Goal: Information Seeking & Learning: Learn about a topic

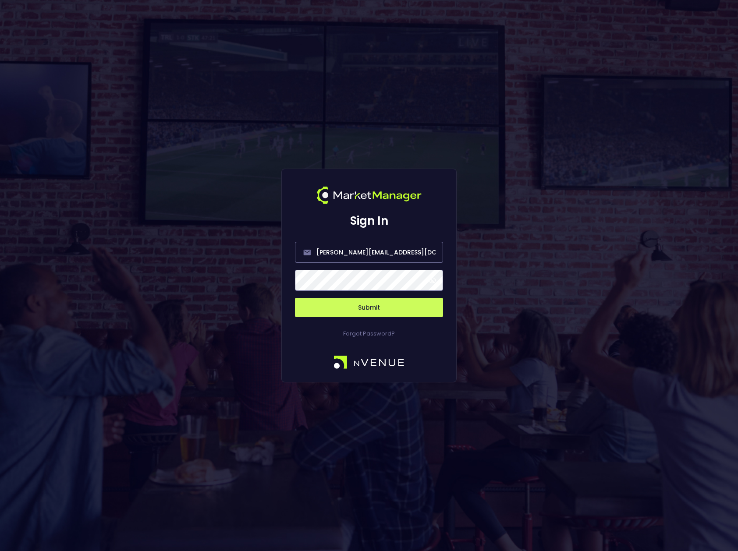
click at [432, 281] on span at bounding box center [432, 280] width 8 height 8
click at [432, 280] on span at bounding box center [431, 280] width 8 height 8
click at [379, 311] on button "Submit" at bounding box center [368, 307] width 148 height 19
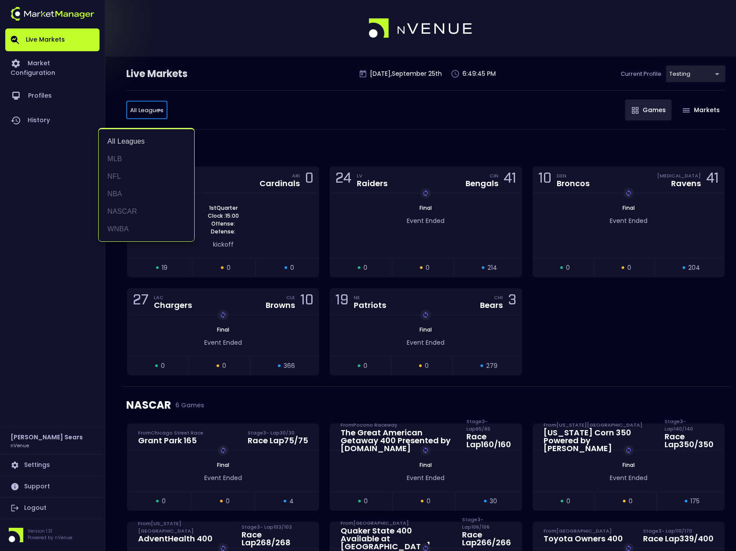
click at [233, 113] on div at bounding box center [368, 275] width 736 height 551
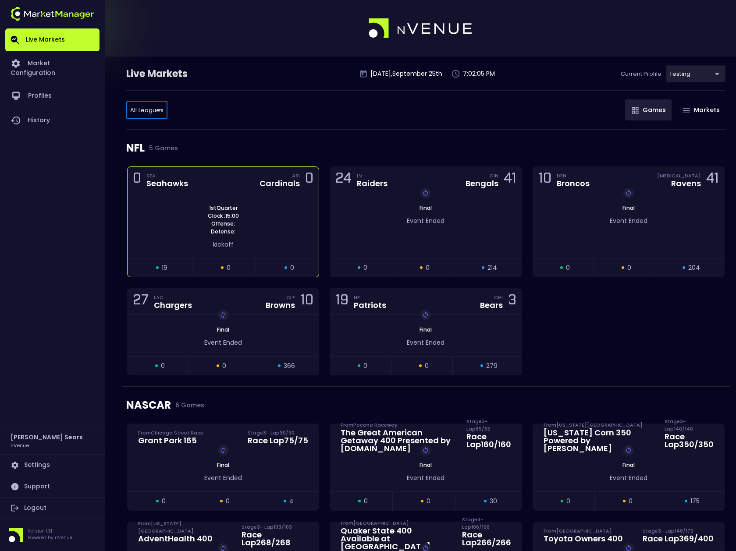
click at [225, 244] on span "kickoff" at bounding box center [223, 244] width 21 height 9
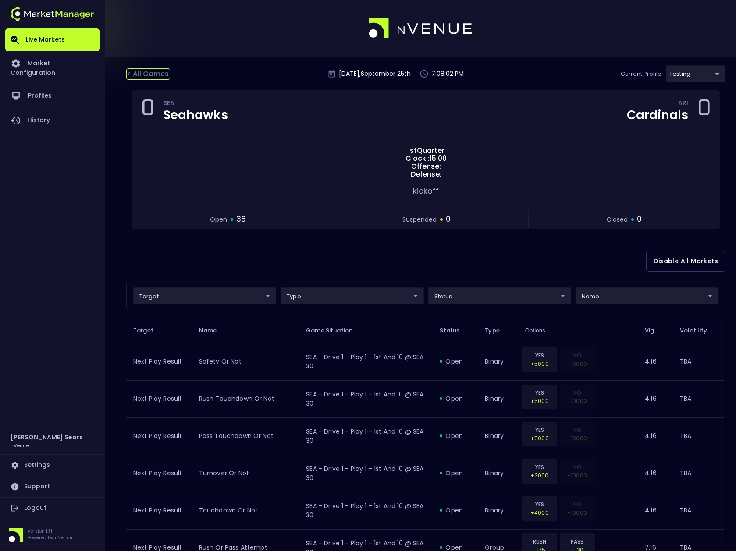
click at [153, 74] on div "< All Games" at bounding box center [148, 73] width 44 height 11
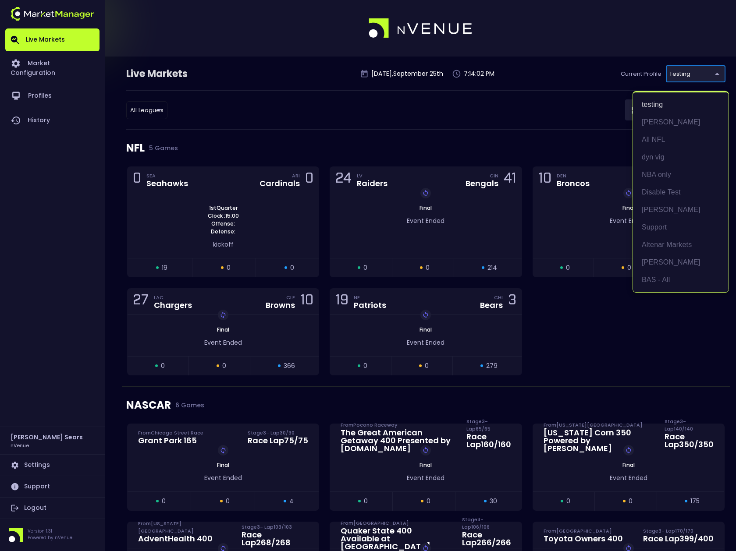
click at [666, 280] on li "BAS - All" at bounding box center [681, 280] width 96 height 18
type input "0d810fa5-e353-4d9c-b11d-31f095cae871"
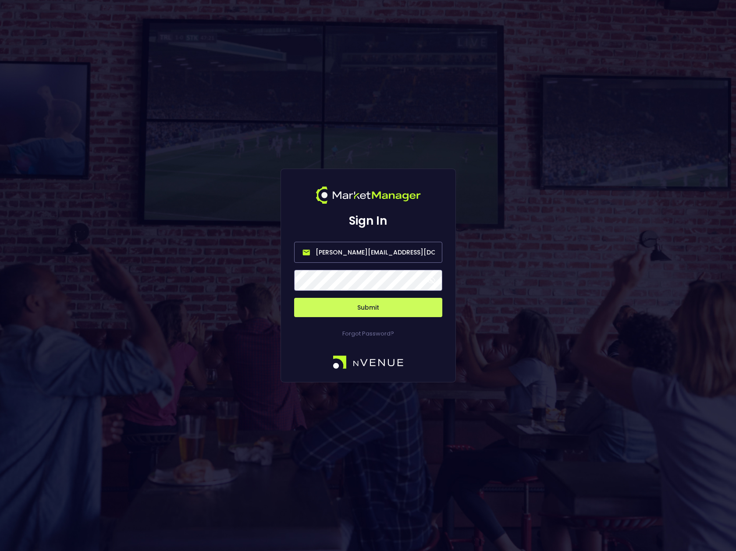
click at [398, 258] on input "[PERSON_NAME][EMAIL_ADDRESS][DOMAIN_NAME]" at bounding box center [368, 252] width 148 height 21
click at [400, 255] on input "[PERSON_NAME][EMAIL_ADDRESS][DOMAIN_NAME]" at bounding box center [368, 252] width 148 height 21
click at [400, 255] on input "bruce.sears@nvenue.com" at bounding box center [368, 252] width 148 height 21
type input "nvenue@nvenuebetradar.com"
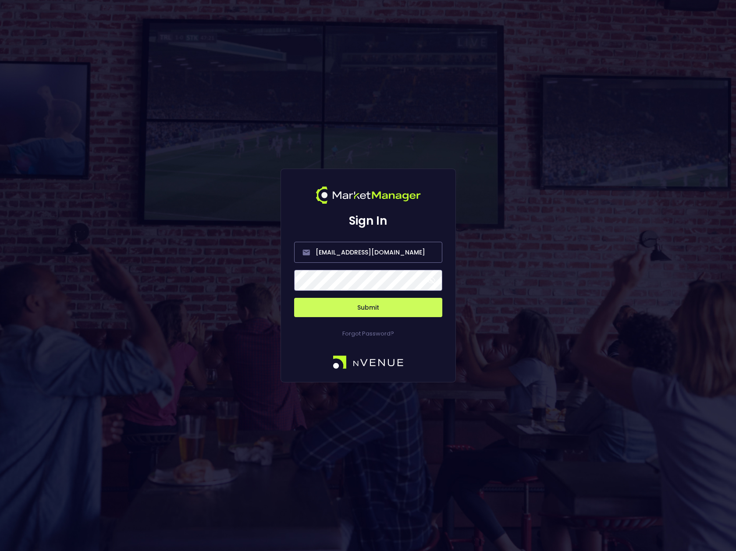
click at [432, 281] on span at bounding box center [431, 280] width 8 height 8
click at [385, 310] on button "Submit" at bounding box center [368, 307] width 148 height 19
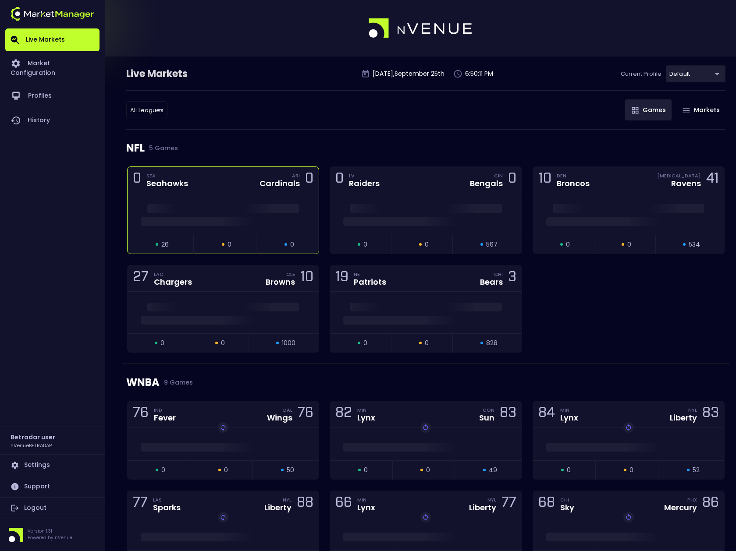
click at [195, 196] on div at bounding box center [223, 214] width 191 height 42
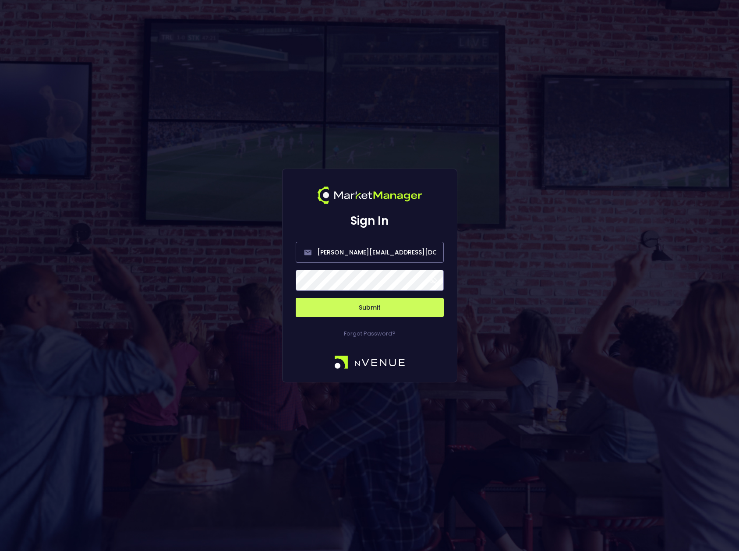
click at [432, 279] on span at bounding box center [433, 280] width 8 height 8
click at [383, 311] on button "Submit" at bounding box center [370, 307] width 148 height 19
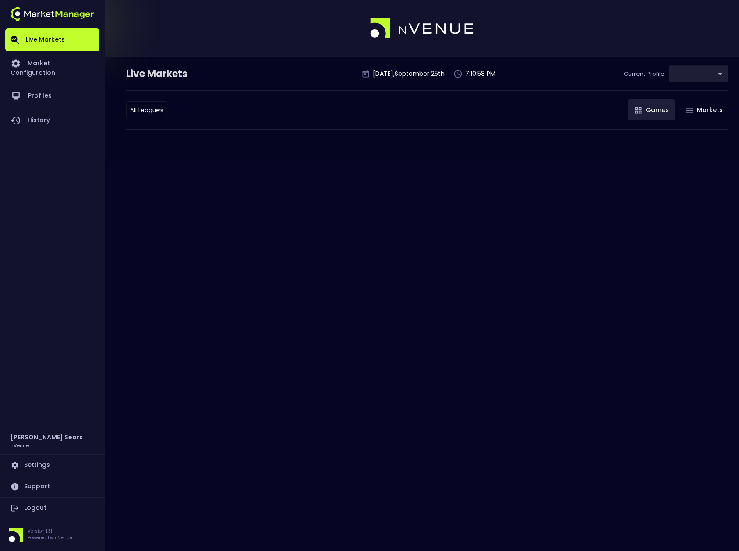
type input "d66ee90f-df8e-430e-a05c-aaf70ad95ad9"
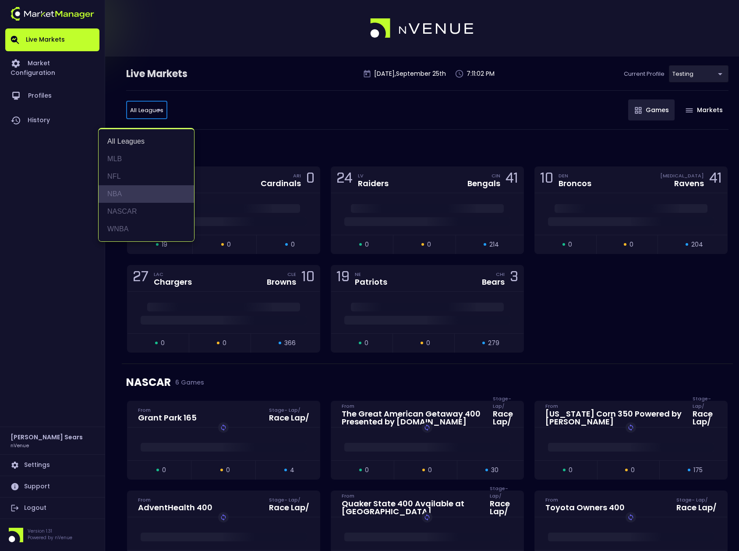
click at [114, 191] on li "NBA" at bounding box center [147, 194] width 96 height 18
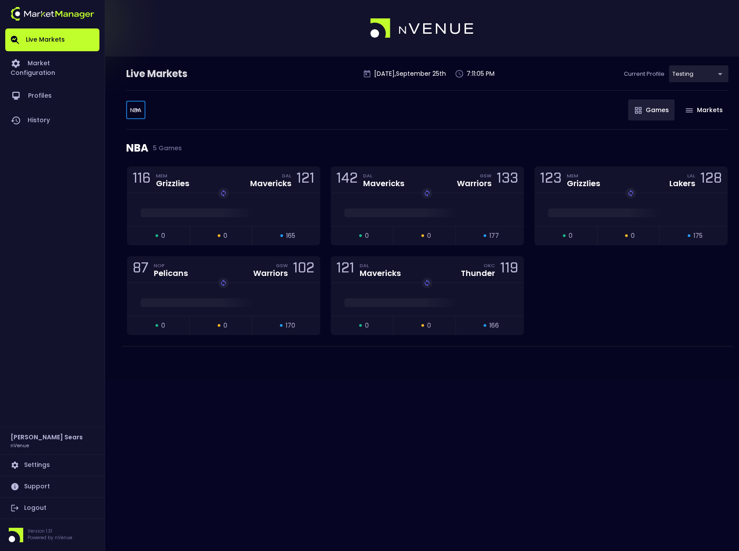
click at [131, 110] on body "Live Markets Market Configuration Profiles History Bruce Sears nVenue Settings …" at bounding box center [369, 275] width 739 height 551
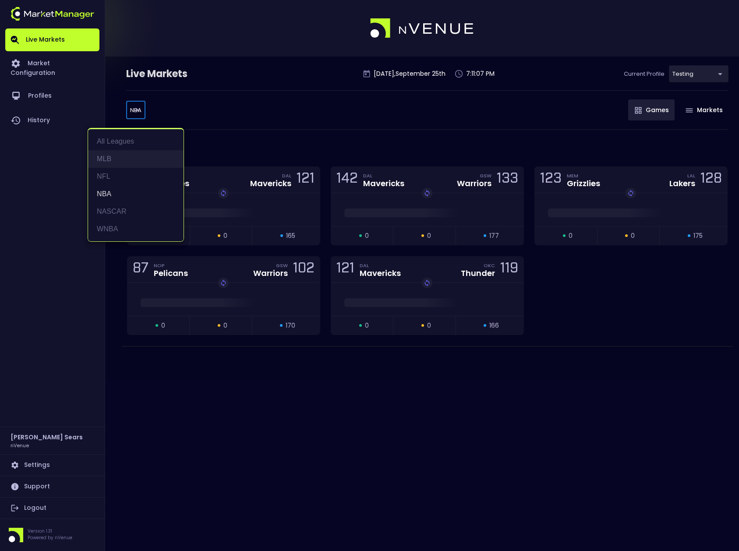
click at [107, 158] on li "MLB" at bounding box center [136, 159] width 96 height 18
type input "MLB"
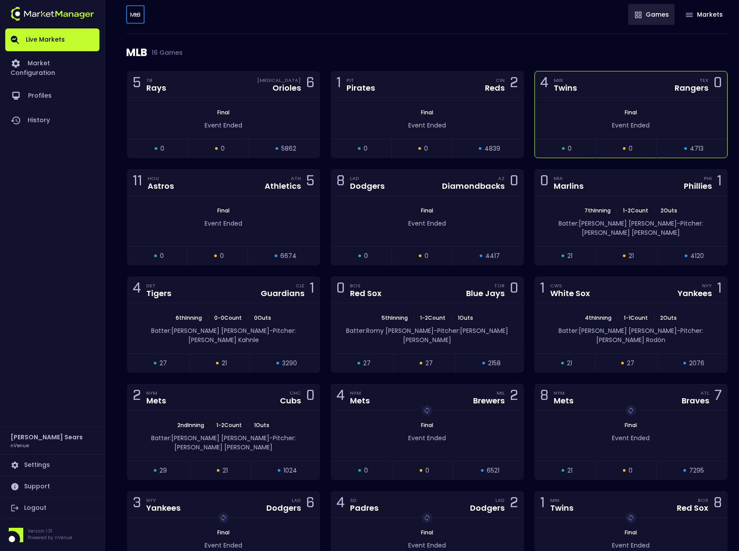
scroll to position [96, 0]
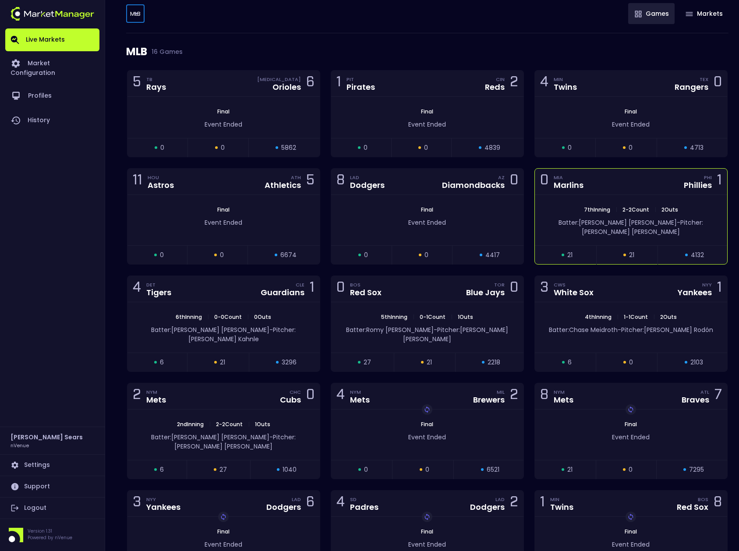
click at [585, 245] on div "open 21 suspended 21 closed 4132" at bounding box center [631, 254] width 192 height 19
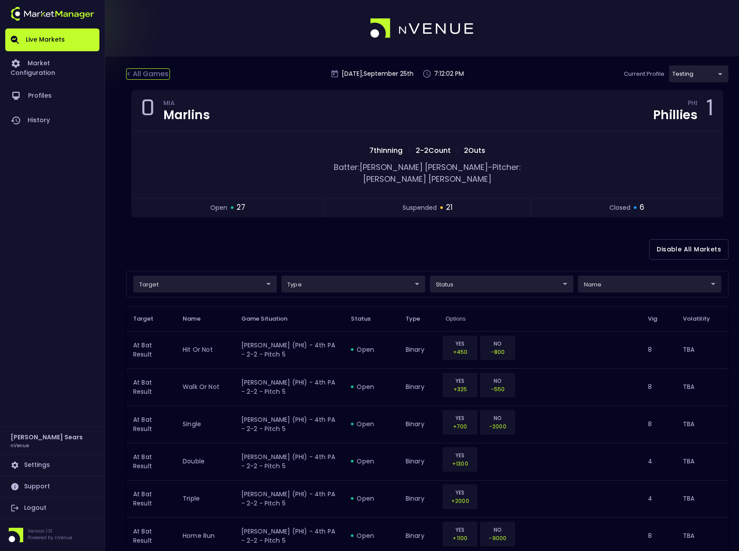
click at [157, 73] on div "< All Games" at bounding box center [148, 73] width 44 height 11
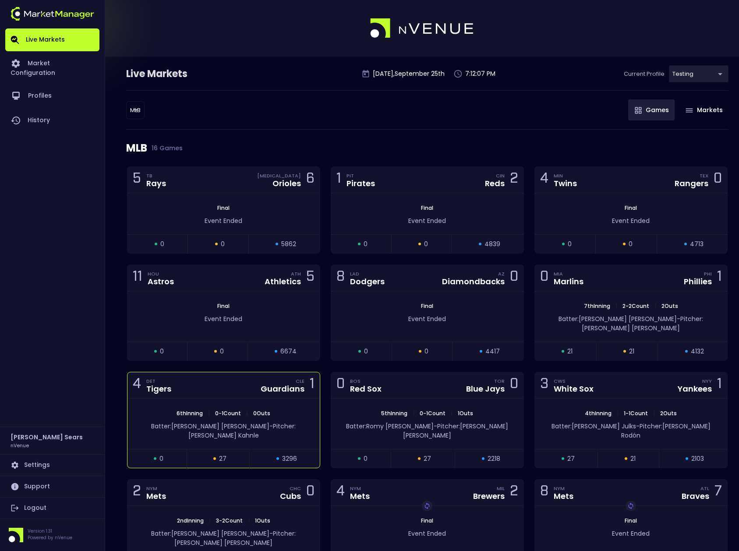
click at [281, 378] on div "CLE Guardians" at bounding box center [283, 385] width 44 height 15
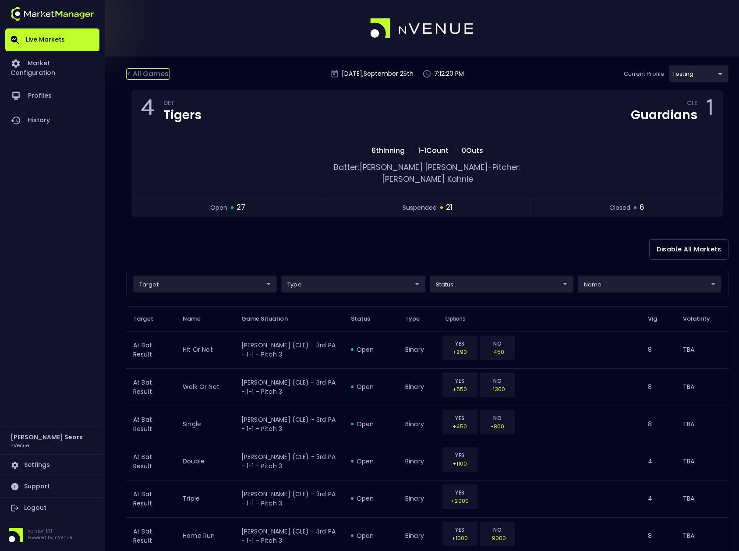
click at [147, 73] on div "< All Games" at bounding box center [148, 73] width 44 height 11
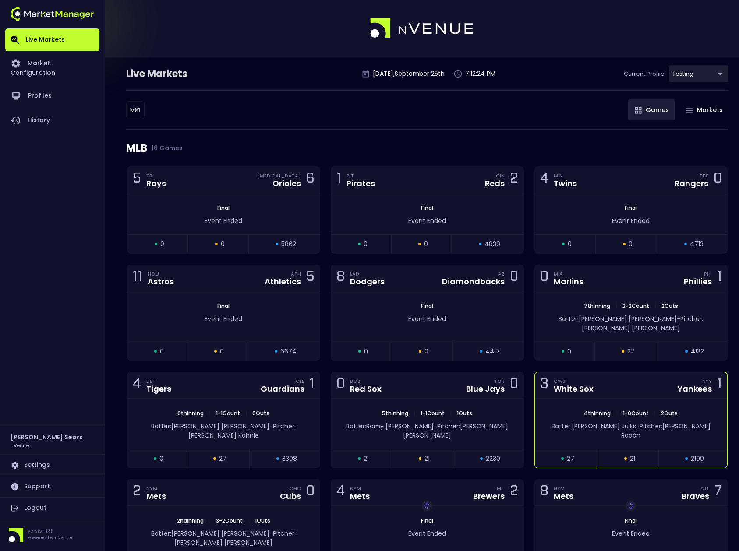
click at [564, 399] on div "4th Inning | 1 - 0 Count | 2 Outs Batter: Corey Julks - Pitcher: Carlos Rodón" at bounding box center [631, 424] width 192 height 50
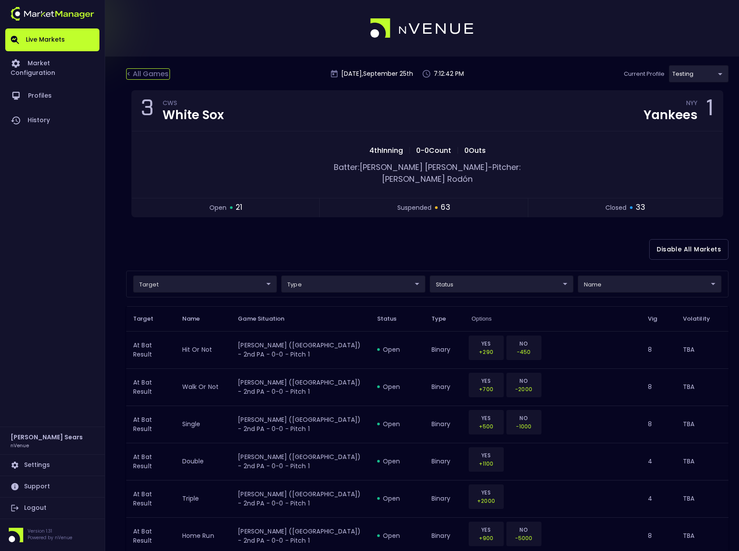
click at [165, 74] on div "< All Games" at bounding box center [148, 73] width 44 height 11
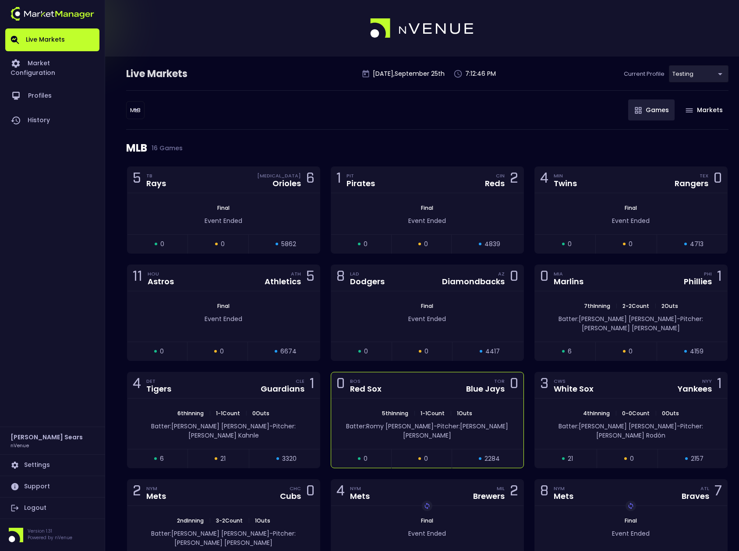
click at [422, 386] on div "0 BOS Red Sox TOR Blue Jays 0" at bounding box center [427, 385] width 192 height 26
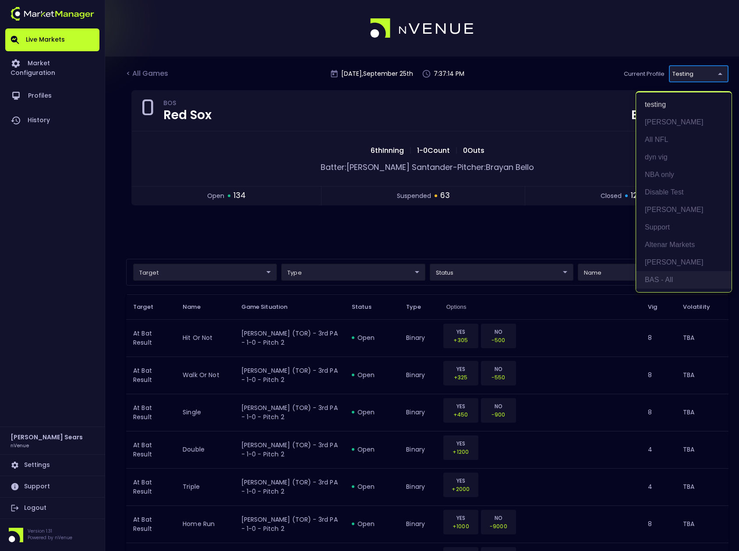
click at [665, 281] on li "BAS - All" at bounding box center [684, 280] width 96 height 18
type input "0d810fa5-e353-4d9c-b11d-31f095cae871"
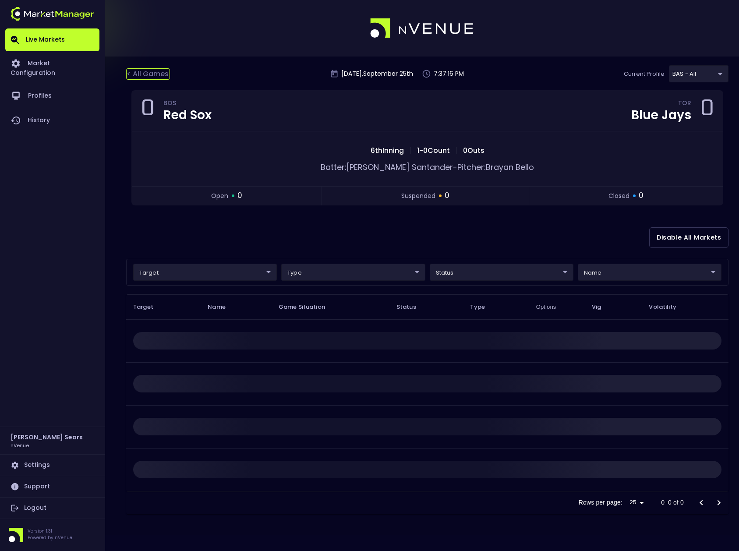
click at [147, 71] on div "< All Games" at bounding box center [148, 73] width 44 height 11
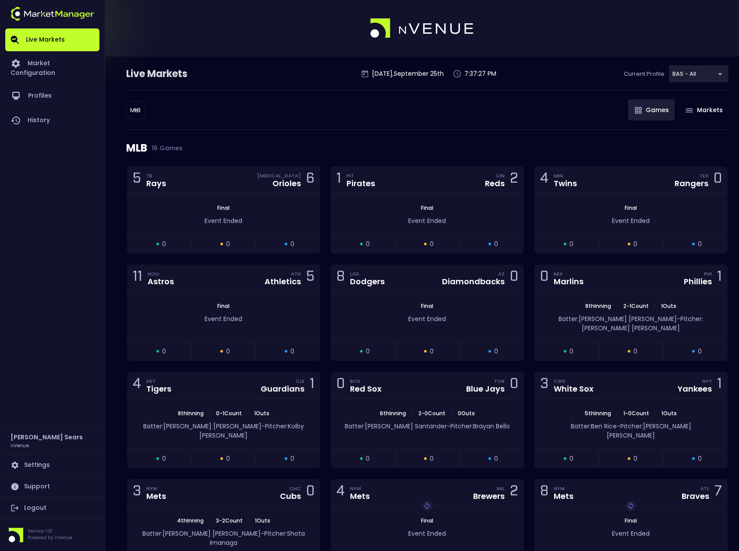
click at [132, 110] on body "Live Markets Market Configuration Profiles History Bruce Sears nVenue Settings …" at bounding box center [369, 413] width 739 height 826
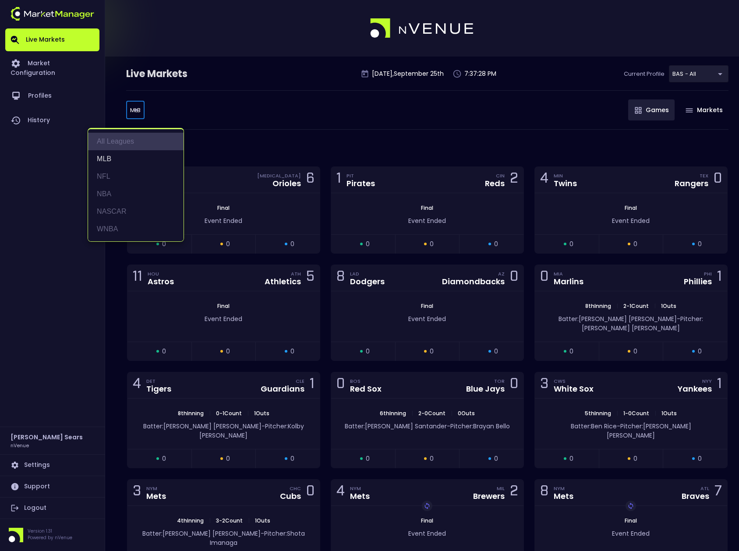
click at [118, 141] on li "All Leagues" at bounding box center [136, 142] width 96 height 18
type input "all leagues"
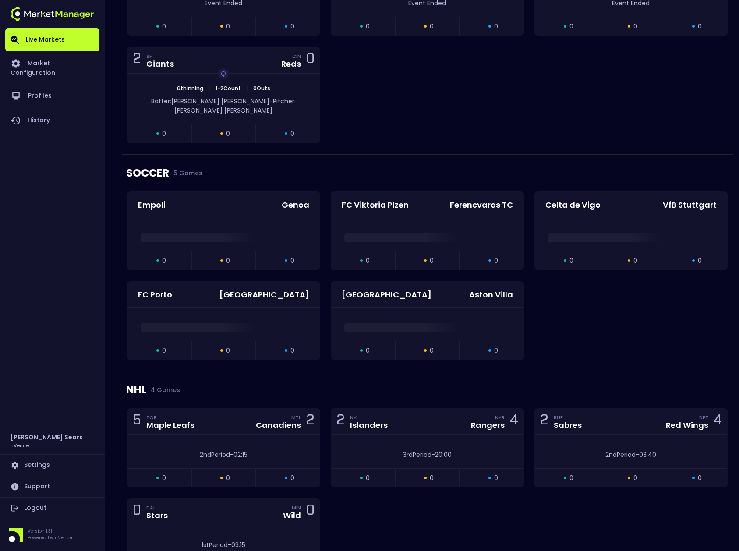
scroll to position [1719, 0]
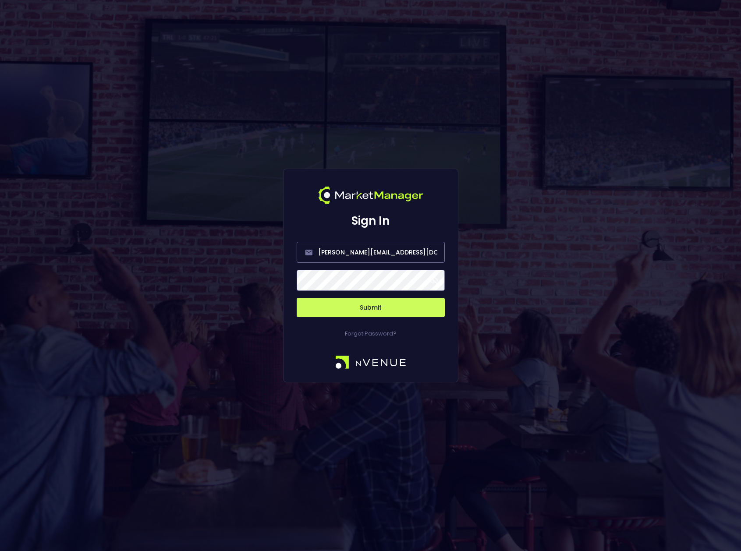
click at [234, 301] on div "Sign In [PERSON_NAME][EMAIL_ADDRESS][DOMAIN_NAME] Submit Forgot Password?" at bounding box center [370, 275] width 741 height 551
click at [436, 278] on span at bounding box center [434, 280] width 8 height 8
click at [369, 306] on button "Submit" at bounding box center [371, 307] width 148 height 19
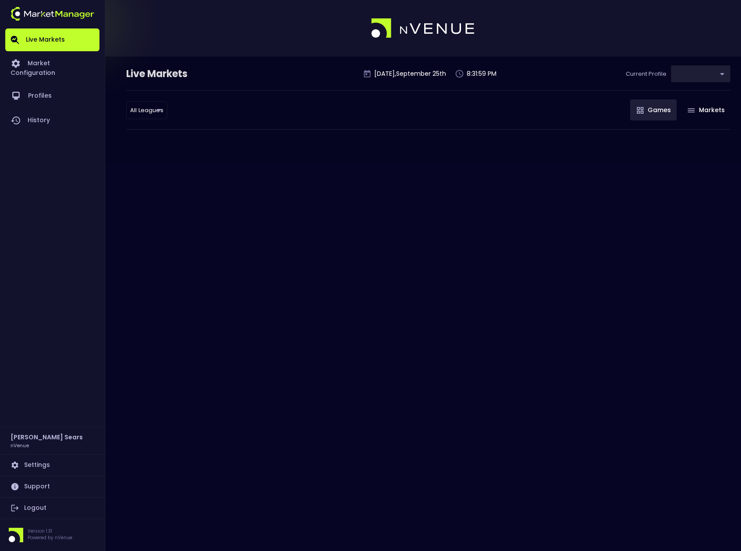
type input "d66ee90f-df8e-430e-a05c-aaf70ad95ad9"
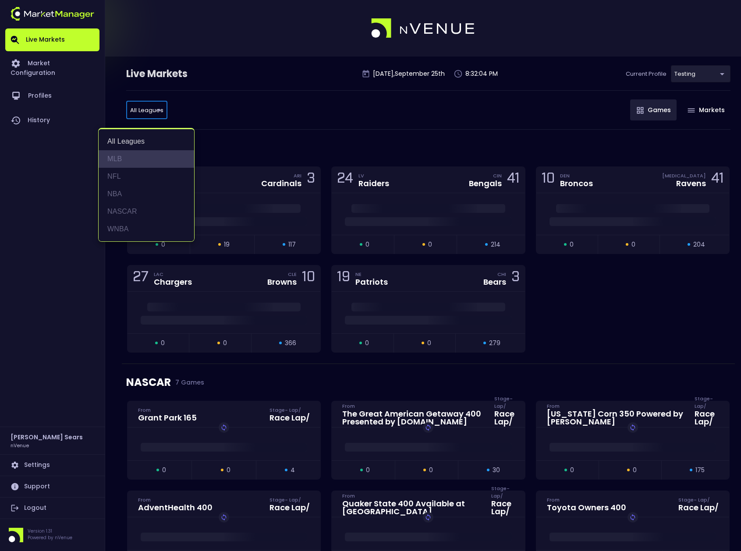
click at [118, 156] on li "MLB" at bounding box center [147, 159] width 96 height 18
type input "MLB"
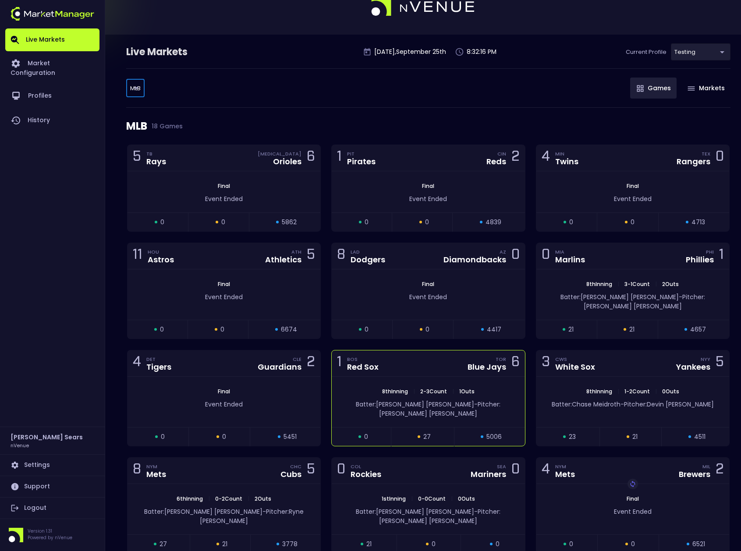
scroll to position [23, 0]
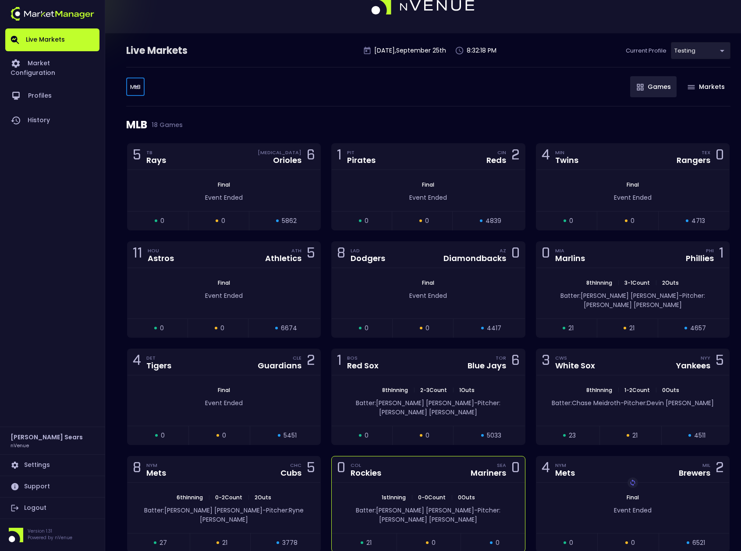
click at [411, 461] on div "0 COL Rockies SEA Mariners 0" at bounding box center [428, 470] width 193 height 26
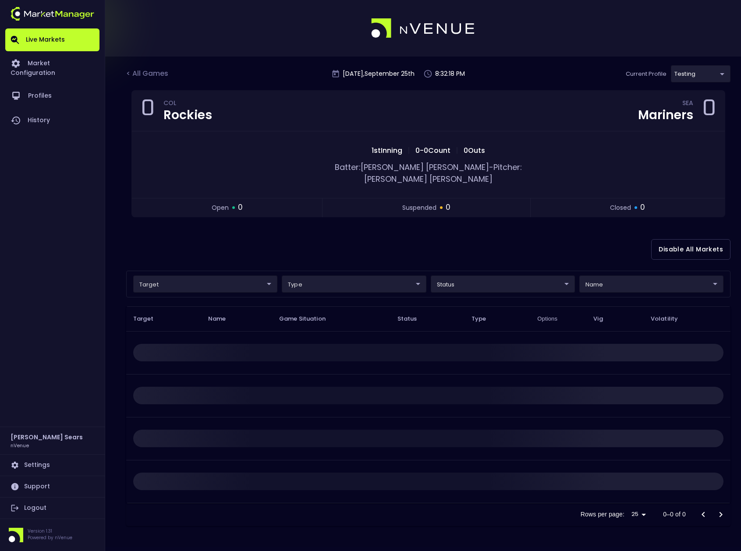
scroll to position [0, 0]
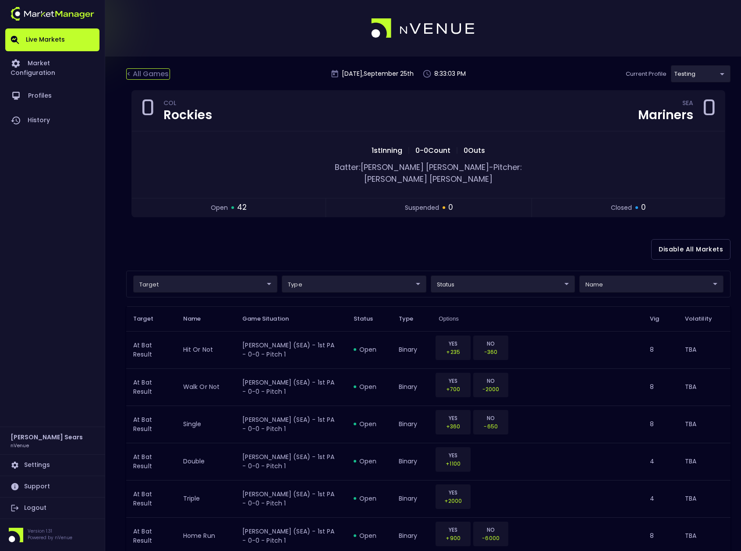
click at [150, 74] on div "< All Games" at bounding box center [148, 73] width 44 height 11
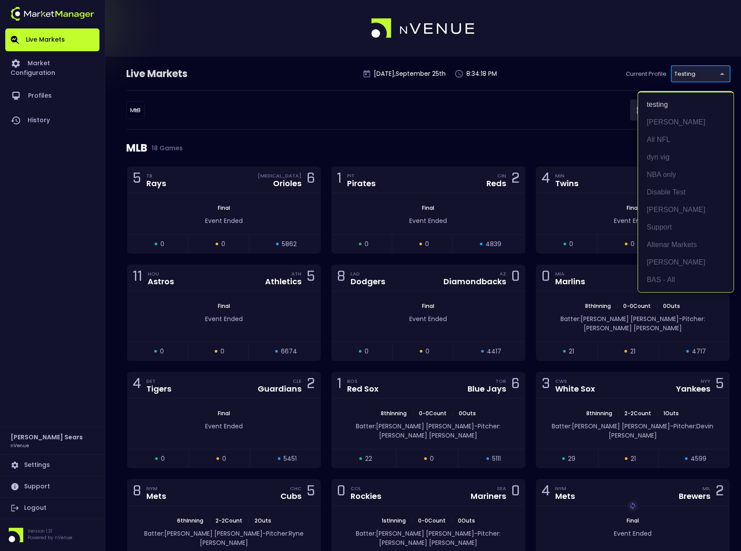
click at [719, 73] on body "Live Markets Market Configuration Profiles History Bruce Sears nVenue Settings …" at bounding box center [370, 413] width 741 height 826
click at [670, 282] on li "BAS - All" at bounding box center [686, 280] width 96 height 18
type input "0d810fa5-e353-4d9c-b11d-31f095cae871"
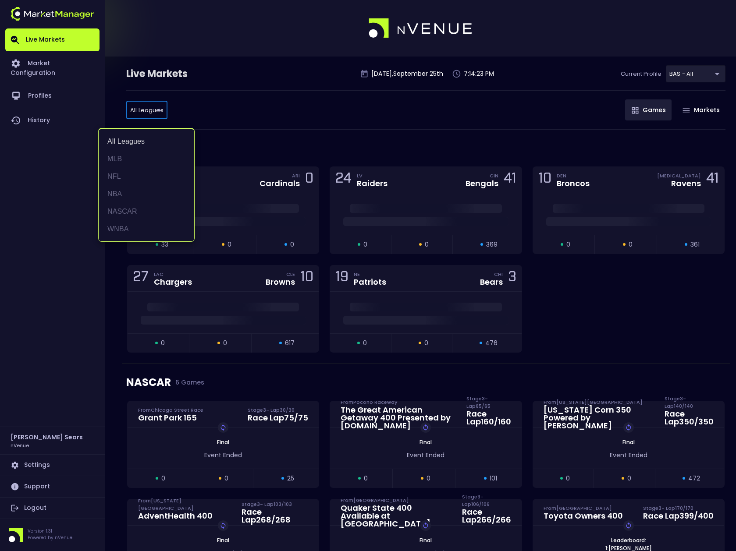
click at [271, 123] on div at bounding box center [368, 275] width 736 height 551
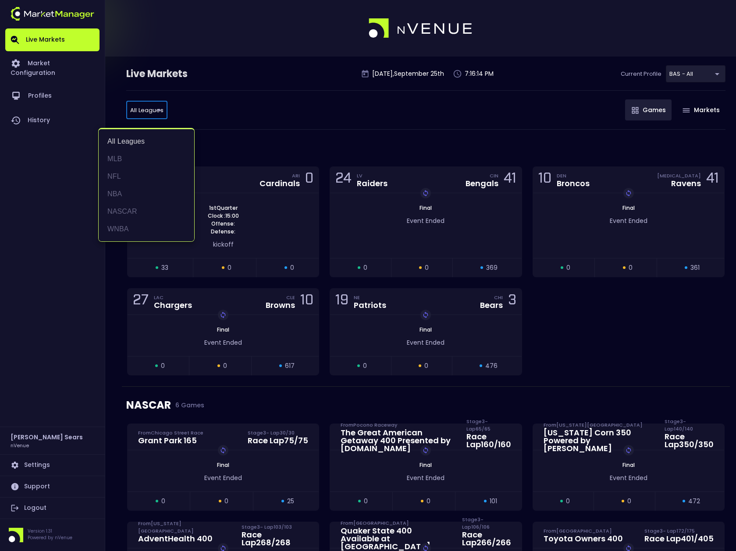
click at [581, 344] on div at bounding box center [368, 275] width 736 height 551
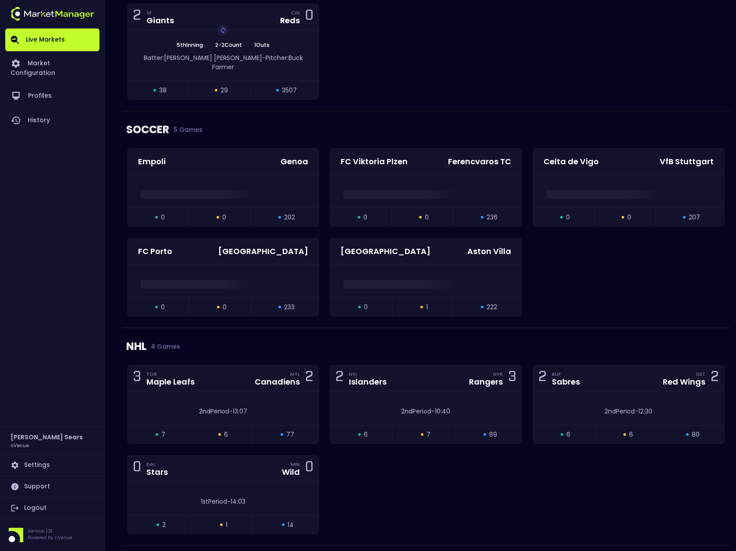
scroll to position [1710, 0]
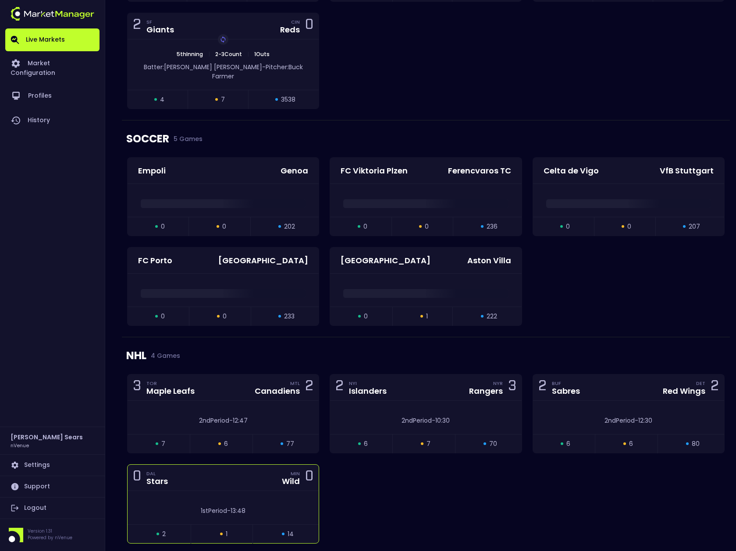
click at [289, 478] on div "Wild" at bounding box center [291, 482] width 18 height 8
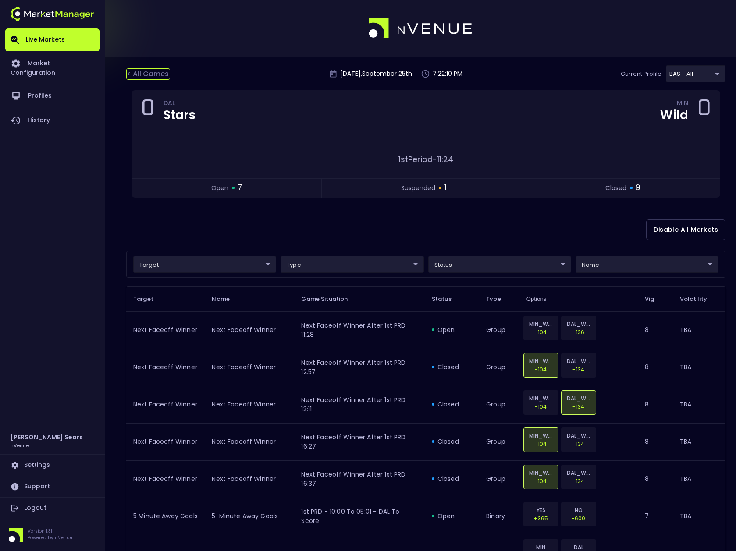
click at [147, 74] on div "< All Games" at bounding box center [148, 73] width 44 height 11
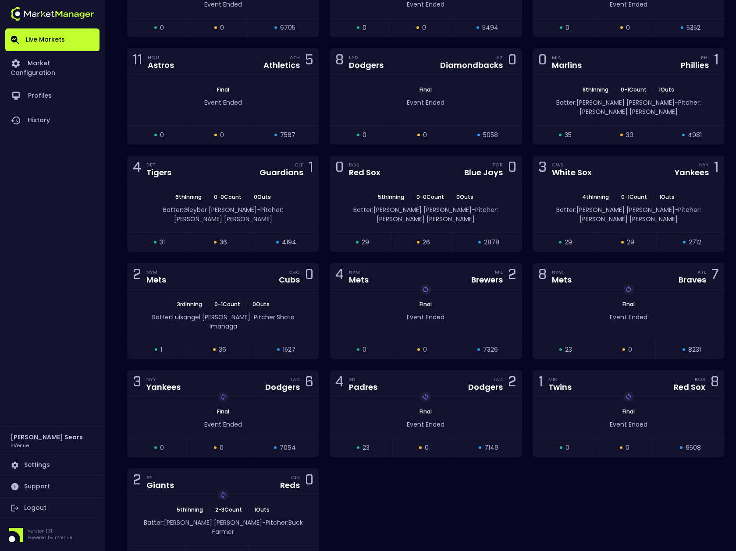
scroll to position [1710, 0]
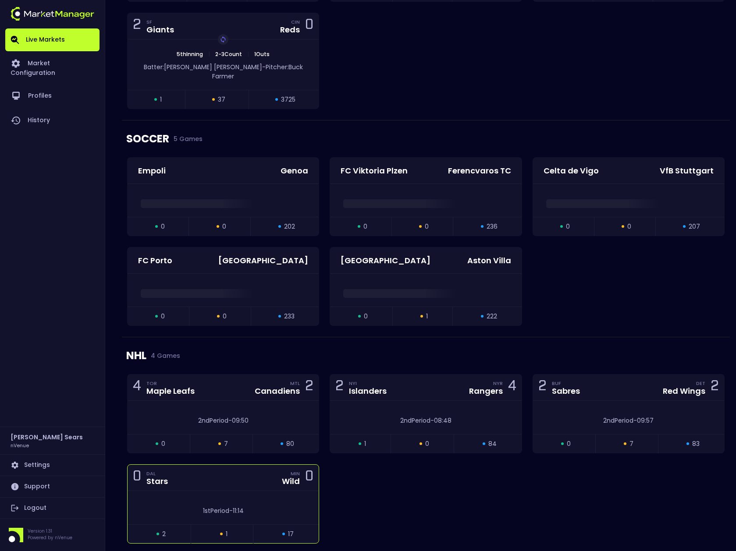
click at [273, 491] on div "1st Period - 11:14" at bounding box center [223, 507] width 191 height 33
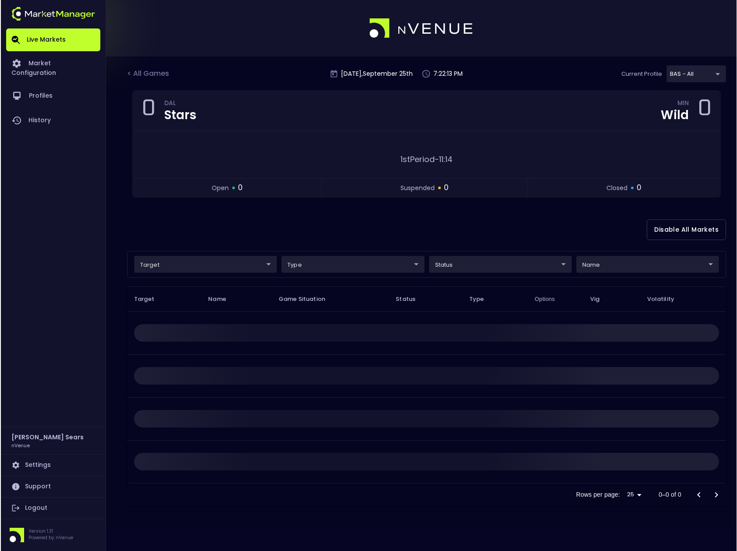
scroll to position [0, 0]
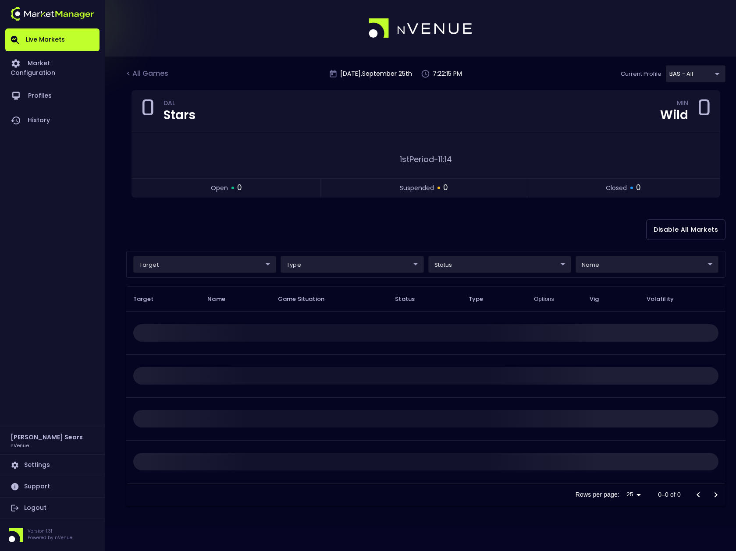
click at [247, 265] on body "Live Markets Market Configuration Profiles History Bruce Sears nVenue Settings …" at bounding box center [368, 275] width 736 height 551
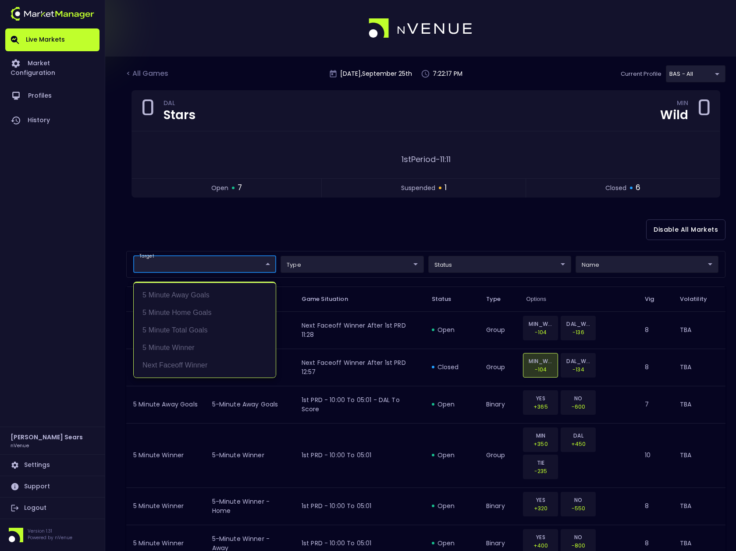
click at [249, 240] on div at bounding box center [368, 275] width 736 height 551
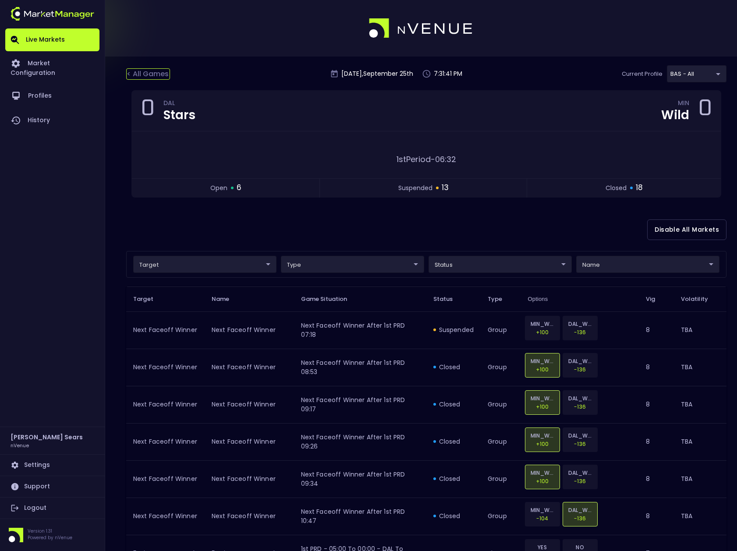
click at [160, 72] on div "< All Games" at bounding box center [148, 73] width 44 height 11
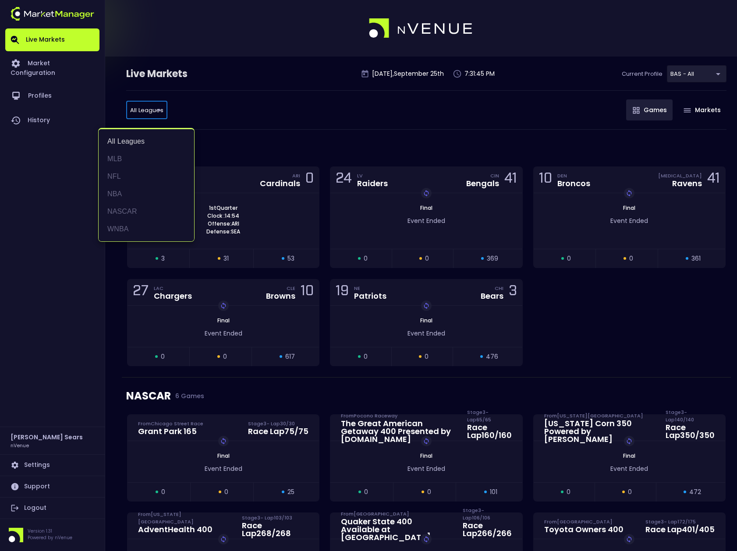
click at [240, 127] on div at bounding box center [368, 275] width 737 height 551
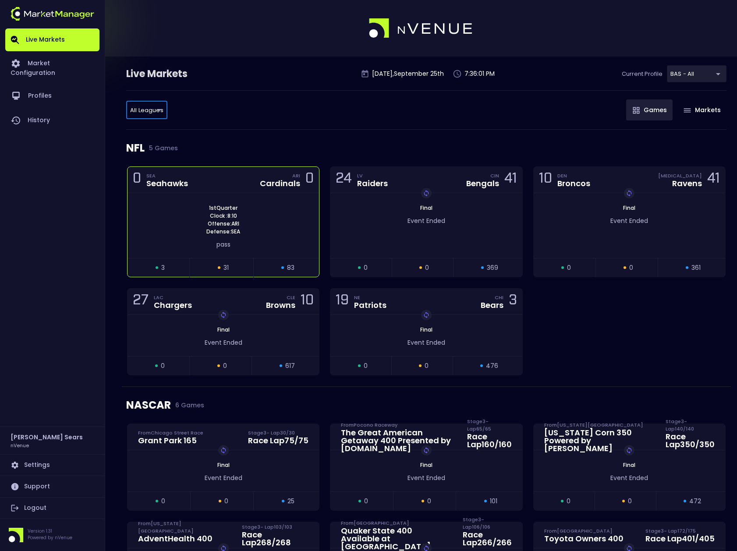
click at [260, 184] on div "ARI Cardinals 0" at bounding box center [284, 180] width 59 height 12
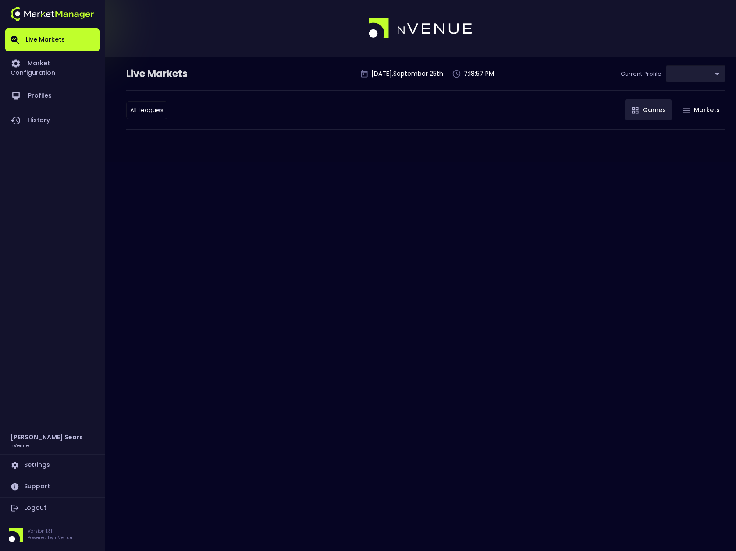
type input "0d810fa5-e353-4d9c-b11d-31f095cae871"
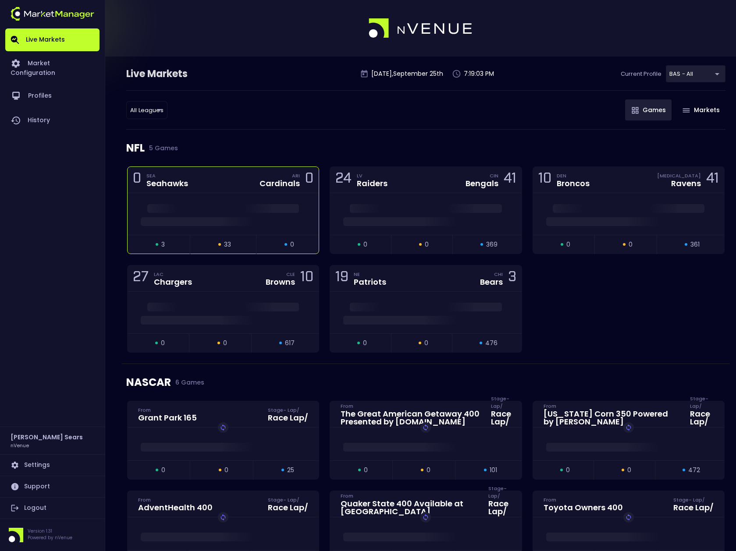
click at [262, 210] on span at bounding box center [223, 208] width 152 height 9
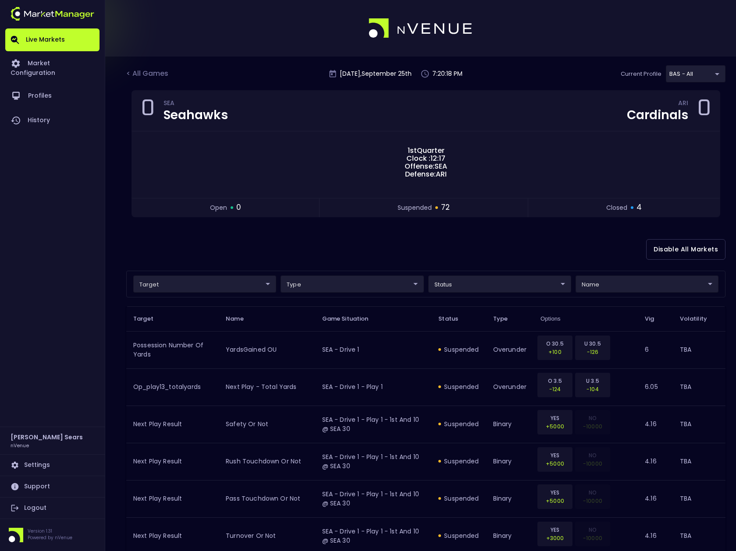
click at [42, 506] on link "Logout" at bounding box center [52, 508] width 94 height 21
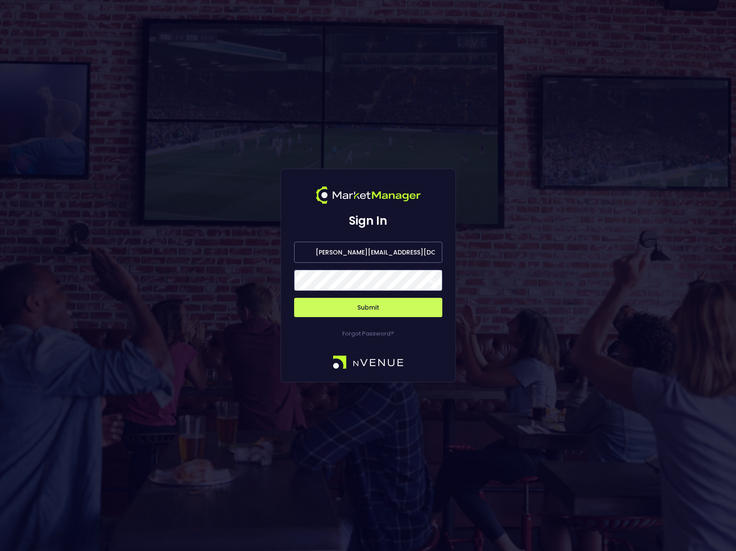
drag, startPoint x: 351, startPoint y: 252, endPoint x: 273, endPoint y: 255, distance: 78.5
click at [273, 255] on div "Sign In [PERSON_NAME][EMAIL_ADDRESS][DOMAIN_NAME] Submit Forgot Password?" at bounding box center [368, 275] width 736 height 551
click at [367, 252] on input "[EMAIL_ADDRESS][DOMAIN_NAME]" at bounding box center [368, 252] width 148 height 21
type input "[EMAIL_ADDRESS][DOMAIN_NAME]"
click at [431, 280] on span at bounding box center [431, 280] width 8 height 8
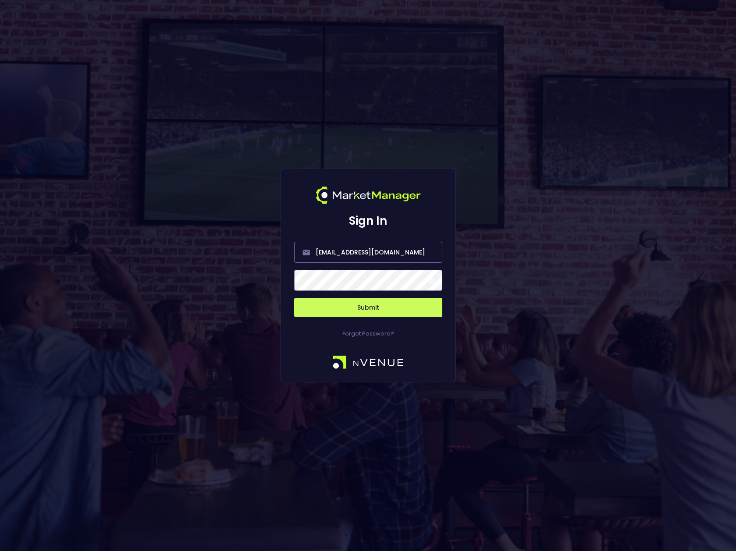
click at [373, 306] on button "Submit" at bounding box center [368, 307] width 148 height 19
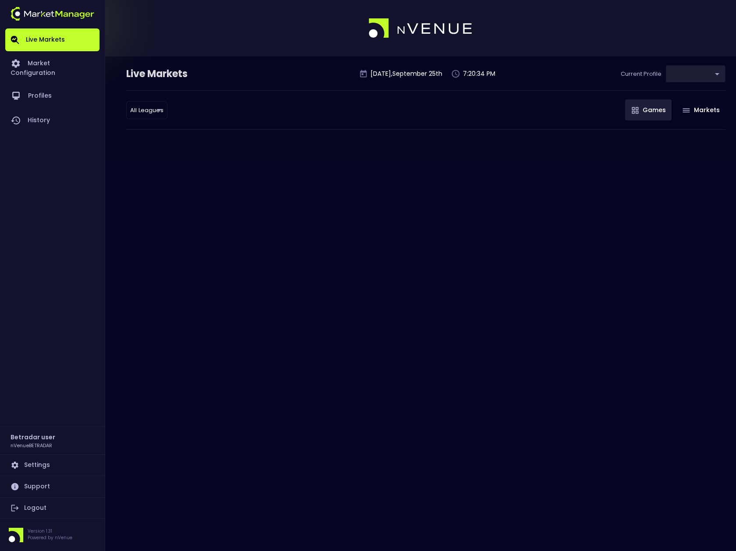
type input "2aa9daef-f03c-4b05-aaf3-b77c512ca207"
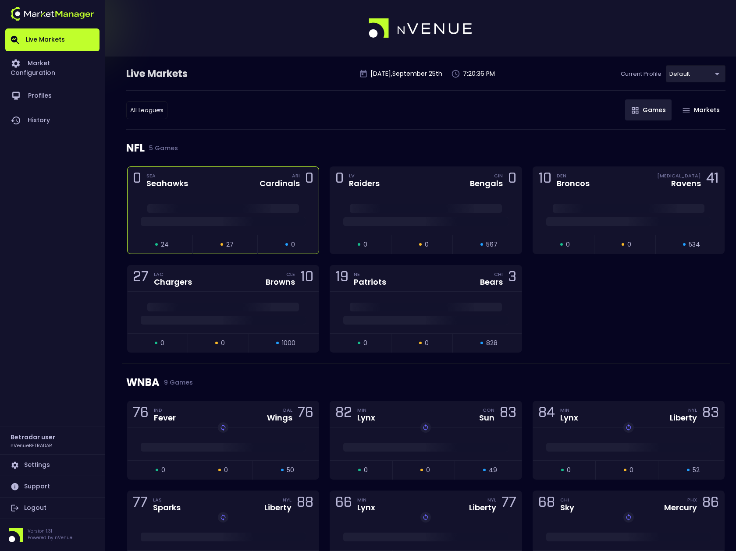
click at [289, 211] on span at bounding box center [223, 208] width 152 height 9
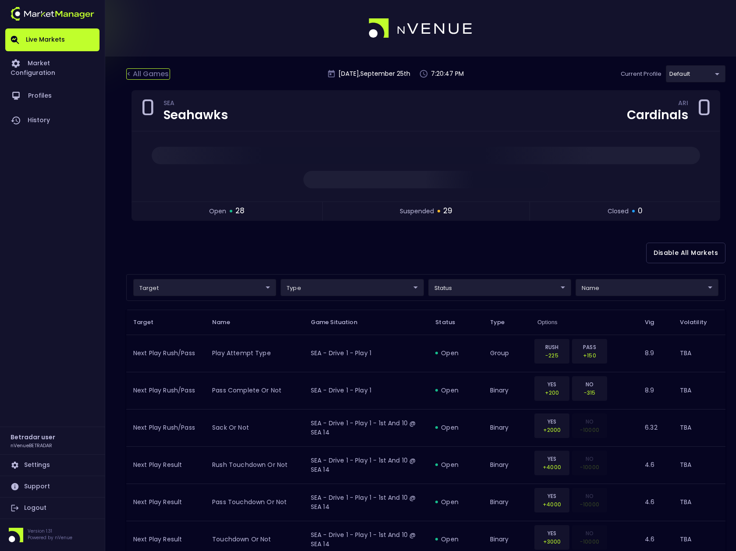
click at [143, 75] on div "< All Games" at bounding box center [148, 73] width 44 height 11
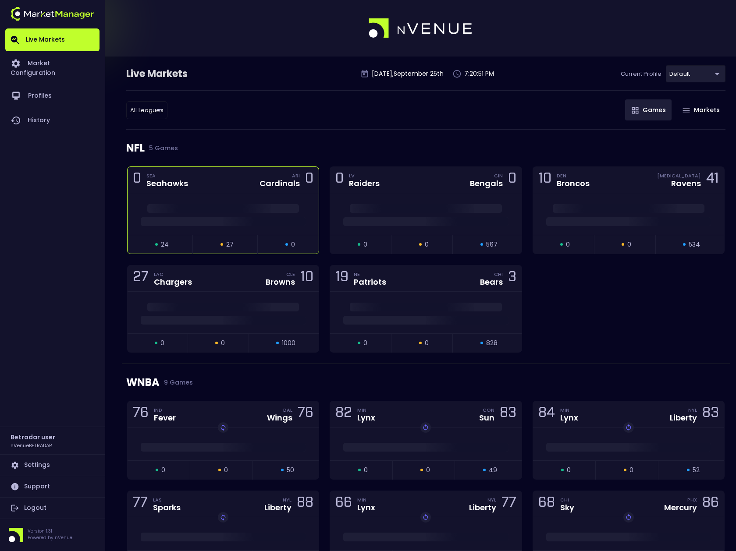
click at [262, 191] on div "0 SEA Seahawks ARI Cardinals 0" at bounding box center [223, 180] width 191 height 26
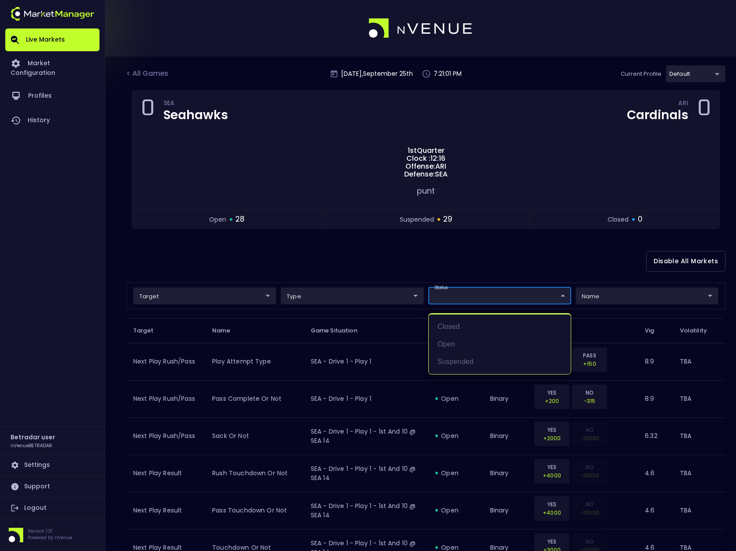
click at [457, 269] on div at bounding box center [368, 275] width 736 height 551
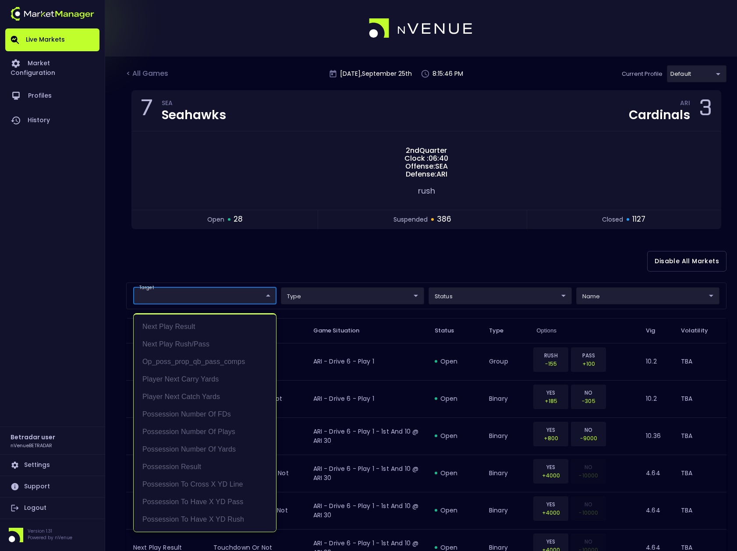
click at [186, 467] on li "Possession Result" at bounding box center [205, 467] width 142 height 18
type input "Possession Result"
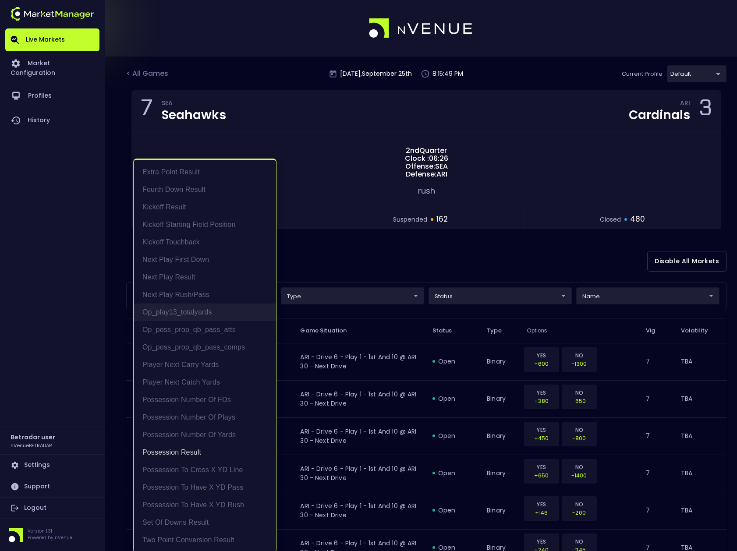
scroll to position [2, 0]
click at [319, 260] on div at bounding box center [368, 275] width 737 height 551
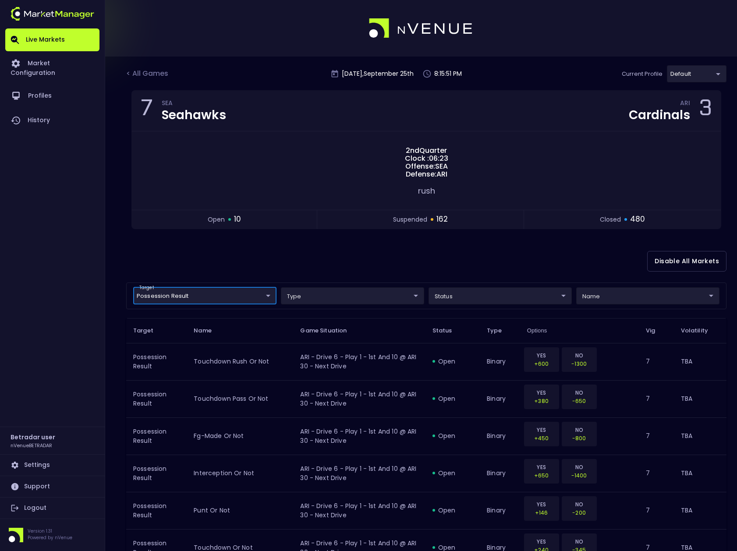
scroll to position [0, 0]
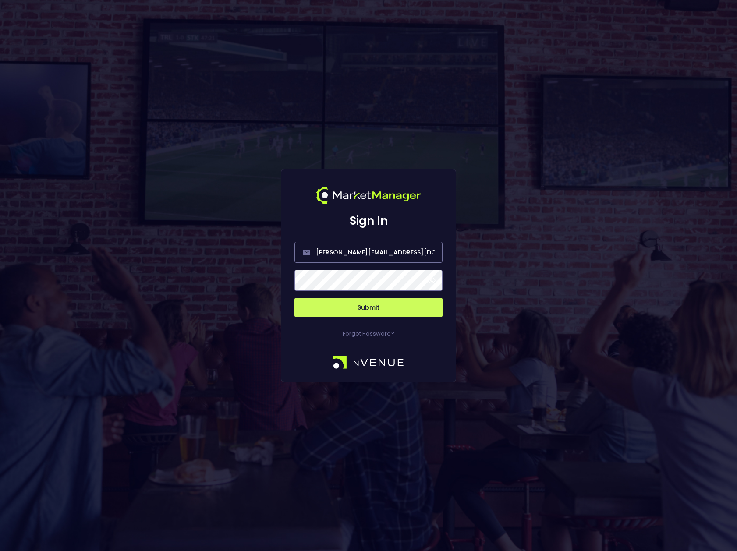
click at [434, 282] on span at bounding box center [432, 280] width 8 height 8
click at [370, 307] on button "Submit" at bounding box center [368, 307] width 148 height 19
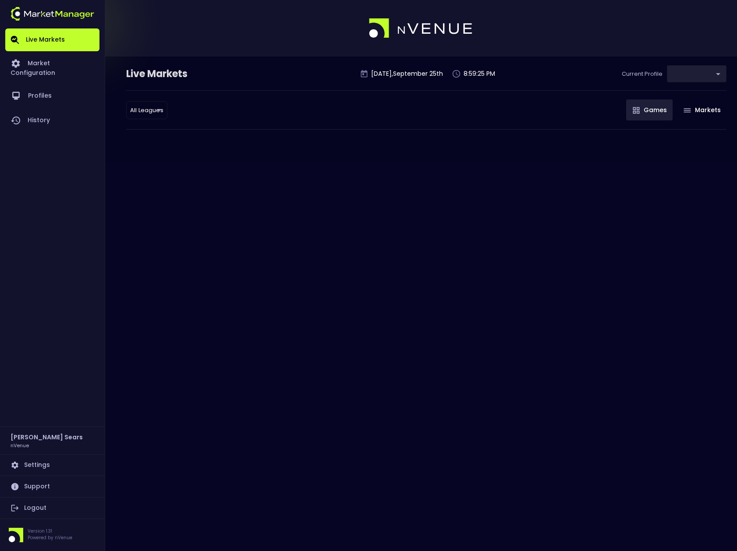
type input "0d810fa5-e353-4d9c-b11d-31f095cae871"
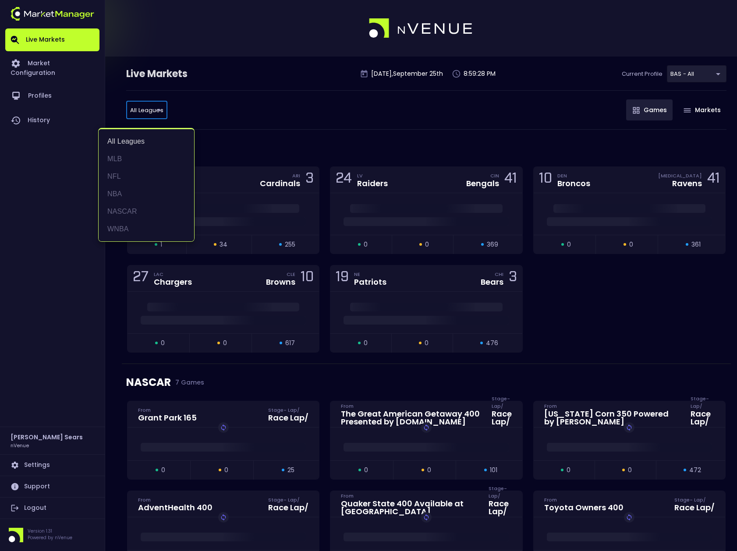
click at [119, 157] on li "MLB" at bounding box center [147, 159] width 96 height 18
type input "MLB"
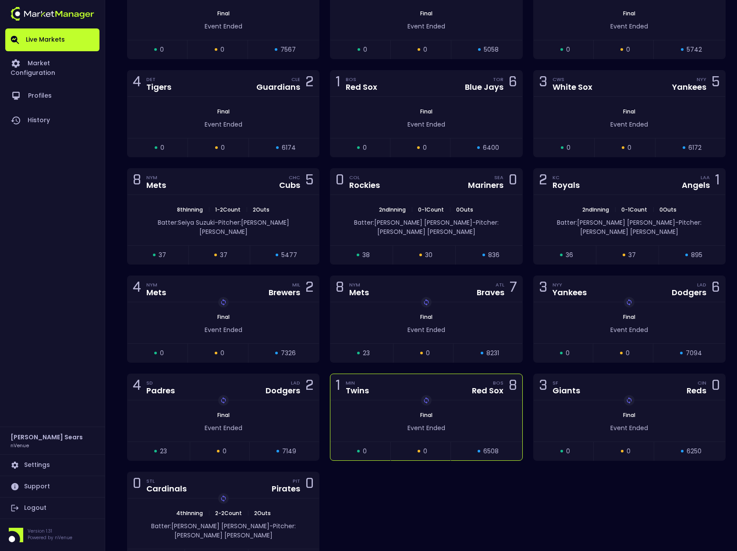
scroll to position [287, 0]
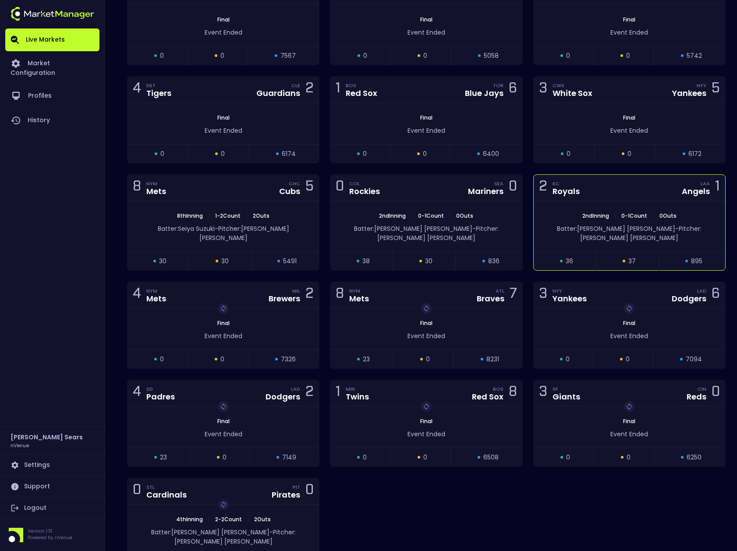
click at [589, 202] on div "2nd Inning | 0 - 1 Count | 0 Outs Batter: Chris Taylor - Pitcher: Michael Loren…" at bounding box center [629, 226] width 191 height 50
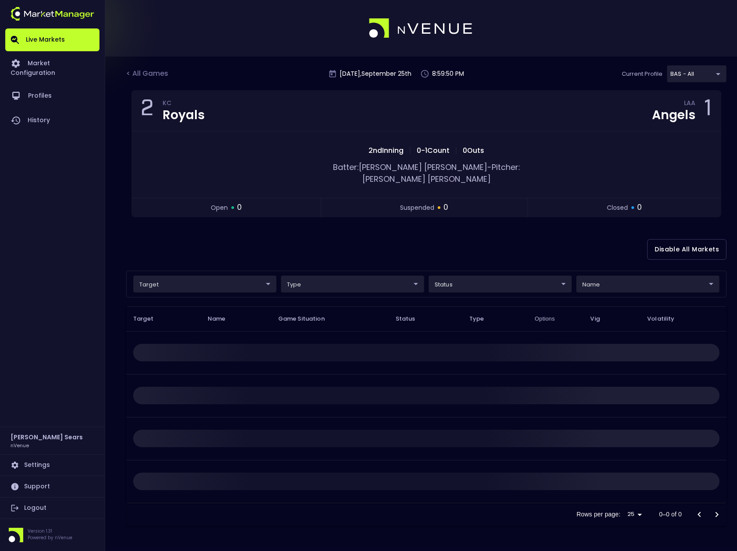
scroll to position [0, 0]
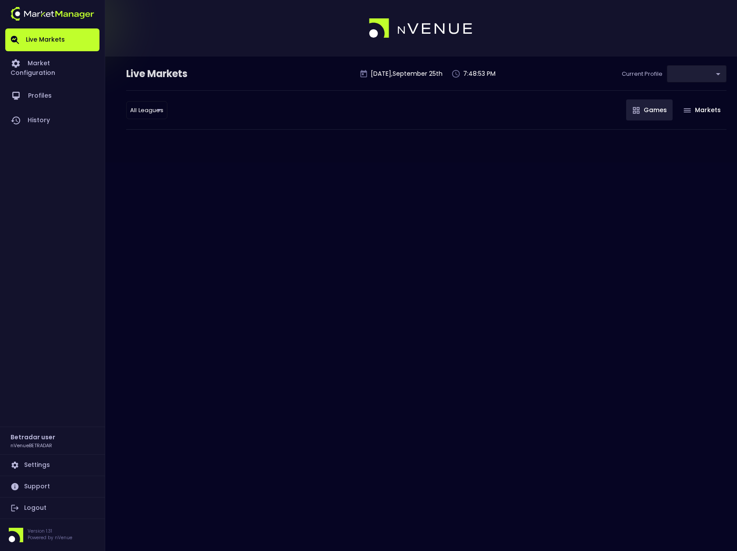
type input "2aa9daef-f03c-4b05-aaf3-b77c512ca207"
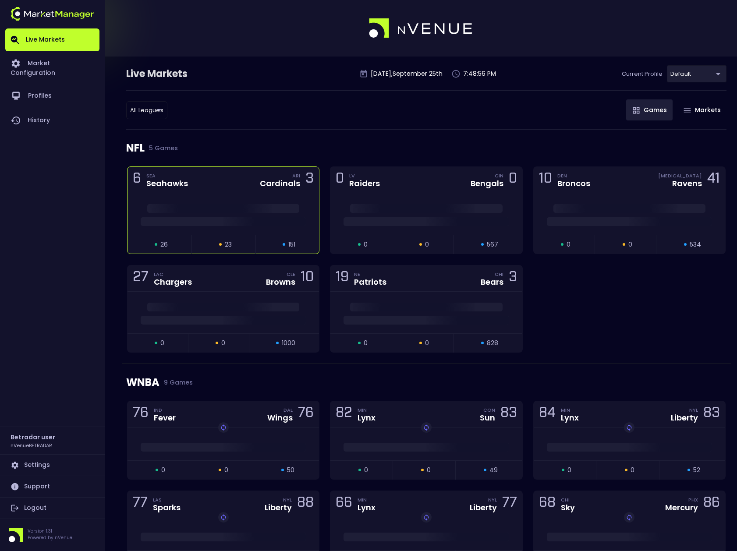
click at [248, 190] on div "6 SEA Seahawks ARI Cardinals 3" at bounding box center [223, 180] width 191 height 26
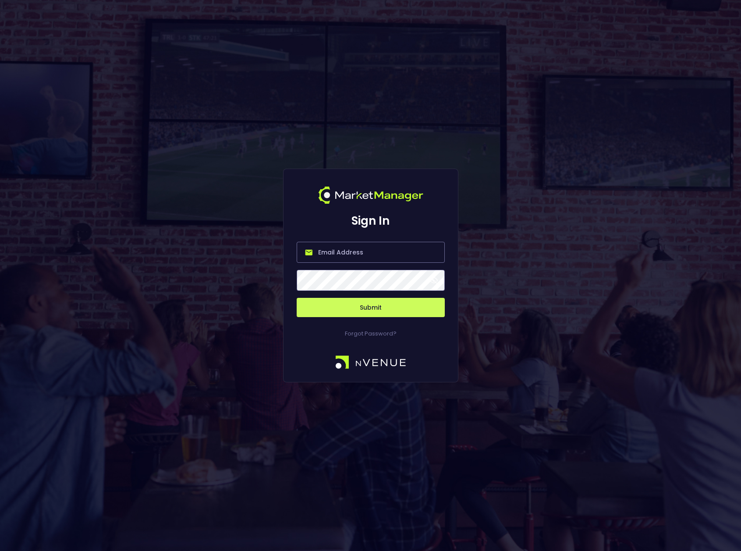
type input "[PERSON_NAME][EMAIL_ADDRESS][DOMAIN_NAME]"
click at [434, 280] on span at bounding box center [434, 280] width 8 height 8
click at [387, 306] on button "Submit" at bounding box center [371, 307] width 148 height 19
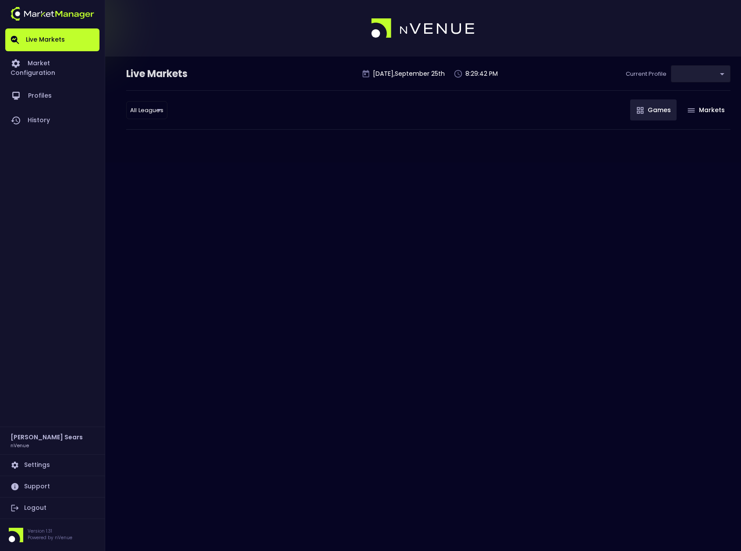
type input "d66ee90f-df8e-430e-a05c-aaf70ad95ad9"
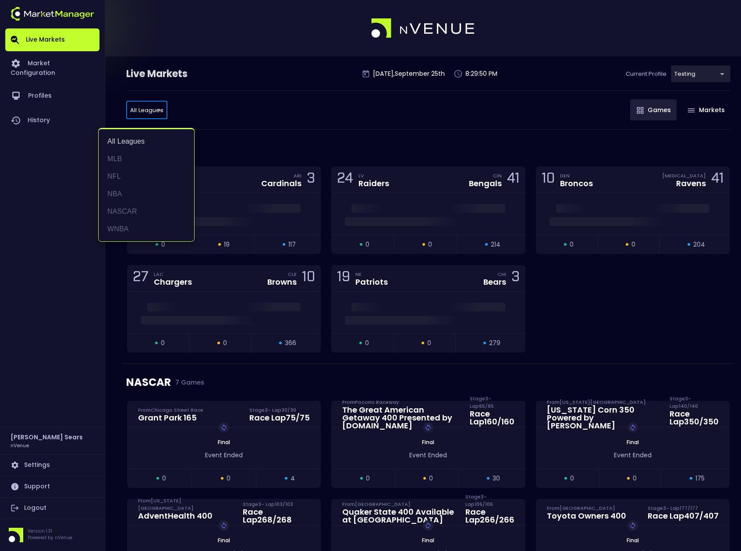
click at [117, 159] on li "MLB" at bounding box center [147, 159] width 96 height 18
type input "MLB"
